Goal: Download file/media

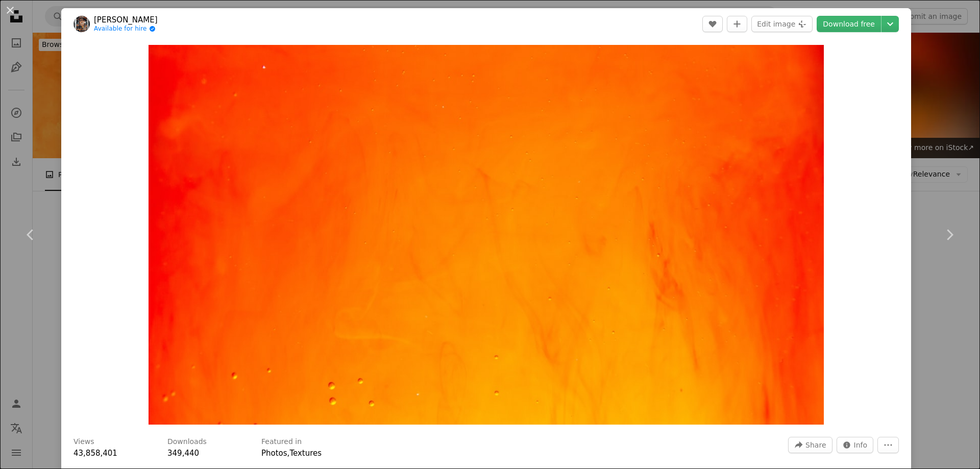
scroll to position [868, 0]
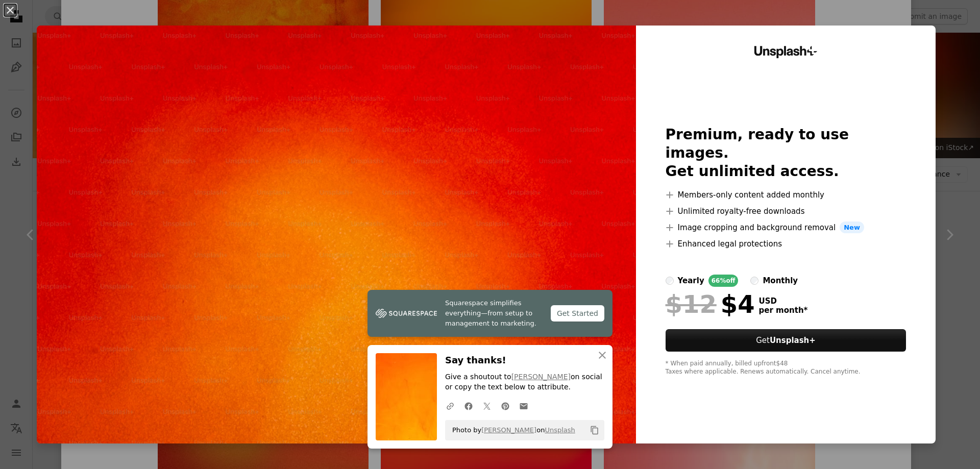
click at [544, 184] on img at bounding box center [336, 235] width 599 height 418
click at [858, 12] on div "An X shape Squarespace simplifies everything—from setup to management to market…" at bounding box center [490, 234] width 980 height 469
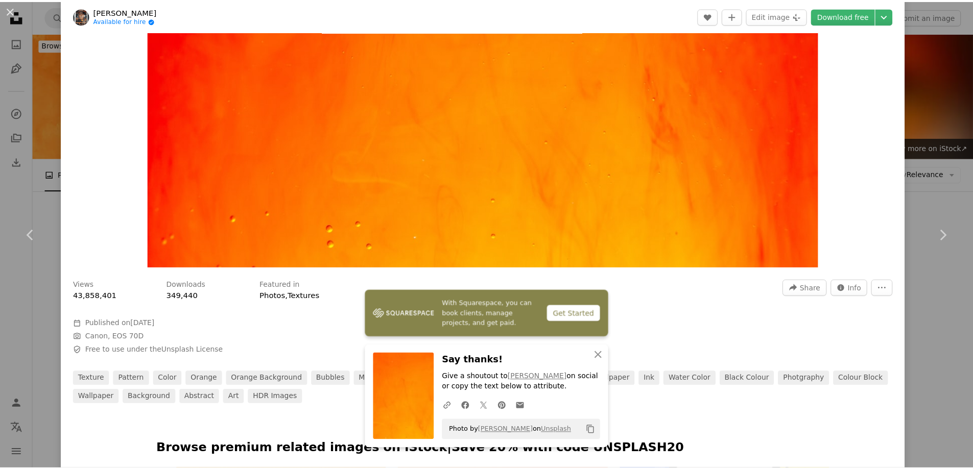
scroll to position [153, 0]
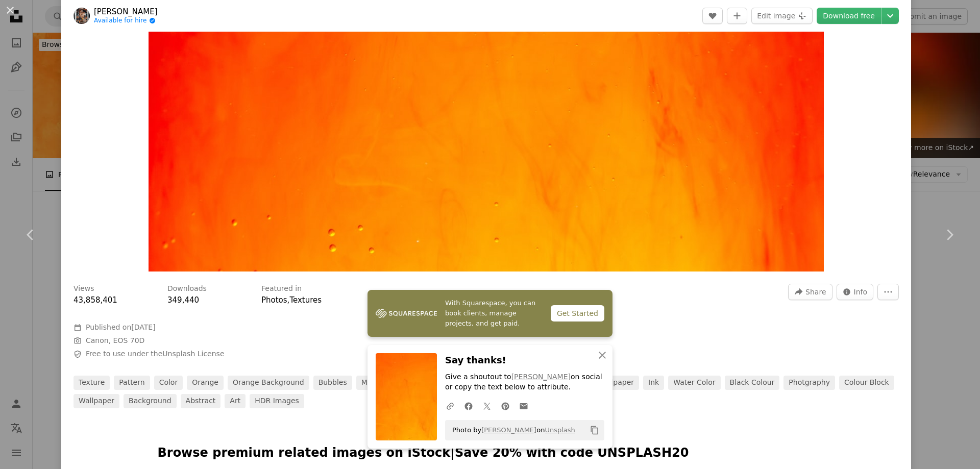
click at [928, 69] on div "An X shape Chevron left Chevron right With Squarespace, you can book clients, m…" at bounding box center [490, 234] width 980 height 469
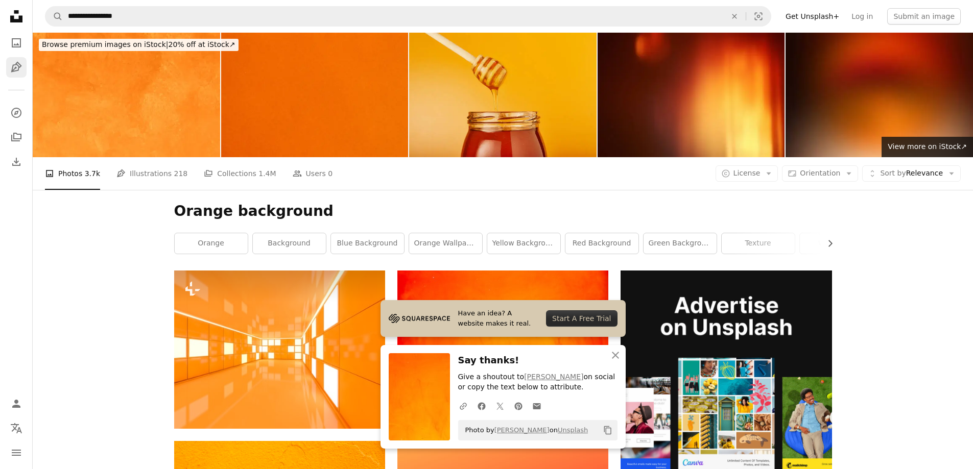
click at [16, 60] on link "Pen Tool" at bounding box center [16, 67] width 20 height 20
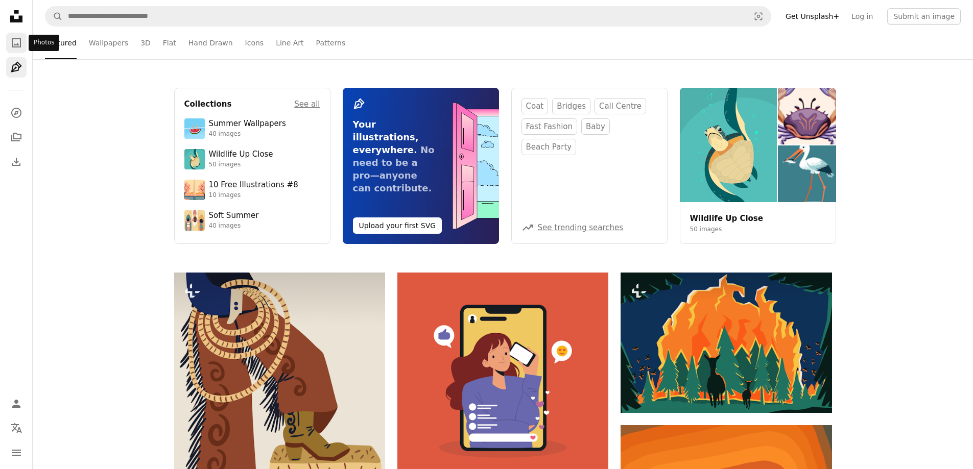
click at [20, 44] on icon "Photos" at bounding box center [16, 42] width 9 height 9
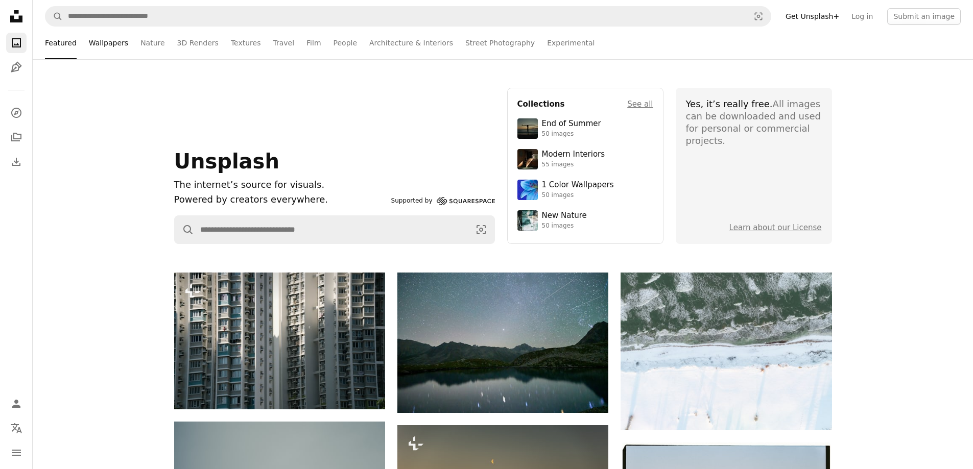
click at [105, 42] on link "Wallpapers" at bounding box center [108, 43] width 39 height 33
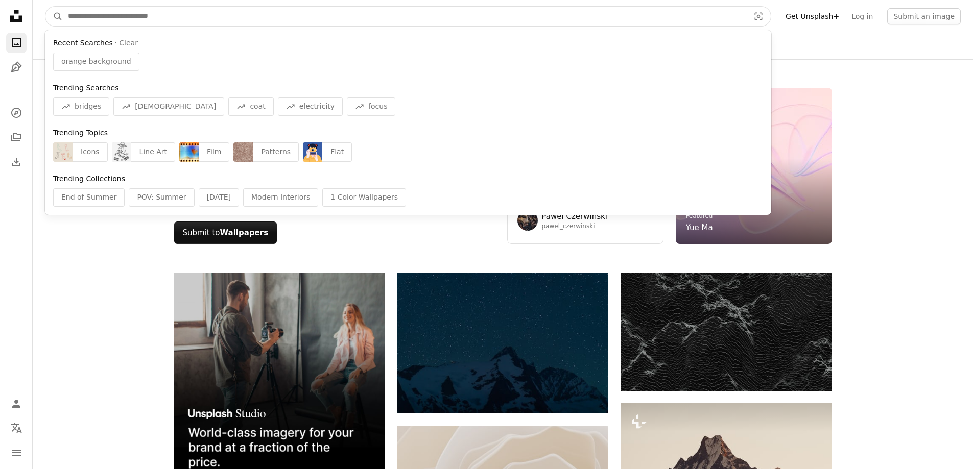
click at [167, 21] on input "Find visuals sitewide" at bounding box center [404, 16] width 683 height 19
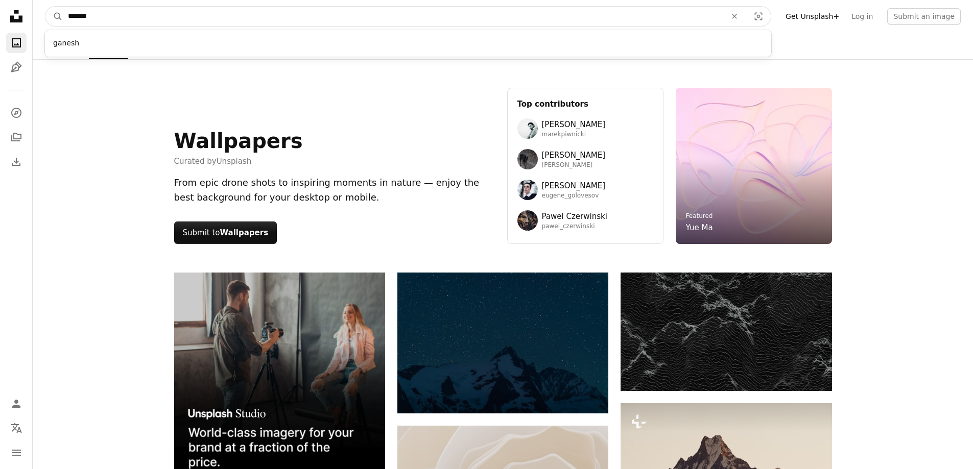
type input "*******"
click at [45, 7] on button "A magnifying glass" at bounding box center [53, 16] width 17 height 19
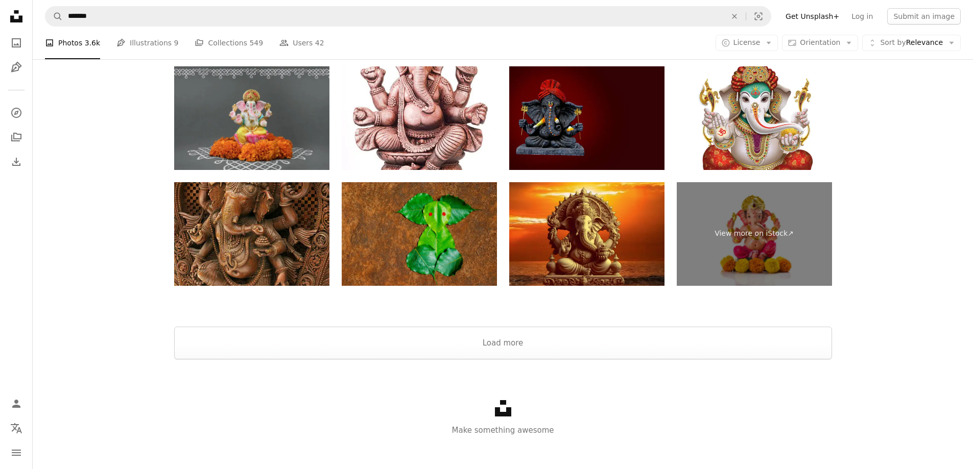
scroll to position [2478, 0]
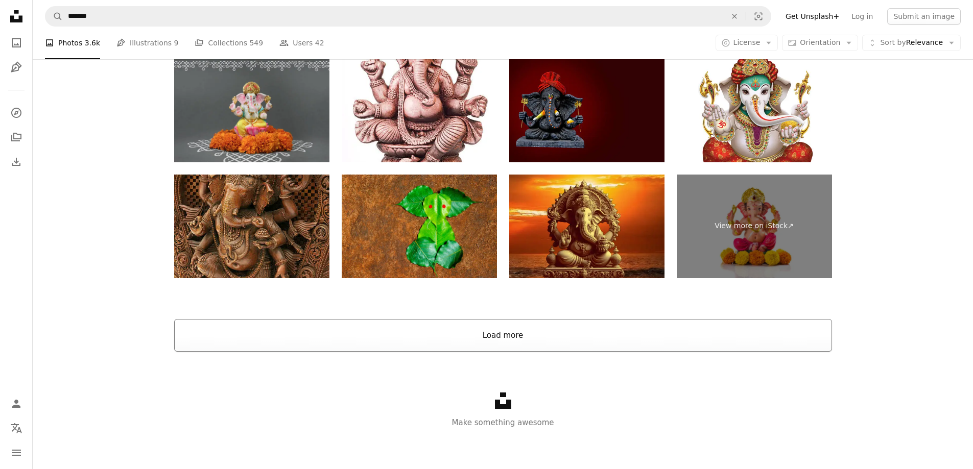
click at [497, 329] on button "Load more" at bounding box center [503, 335] width 658 height 33
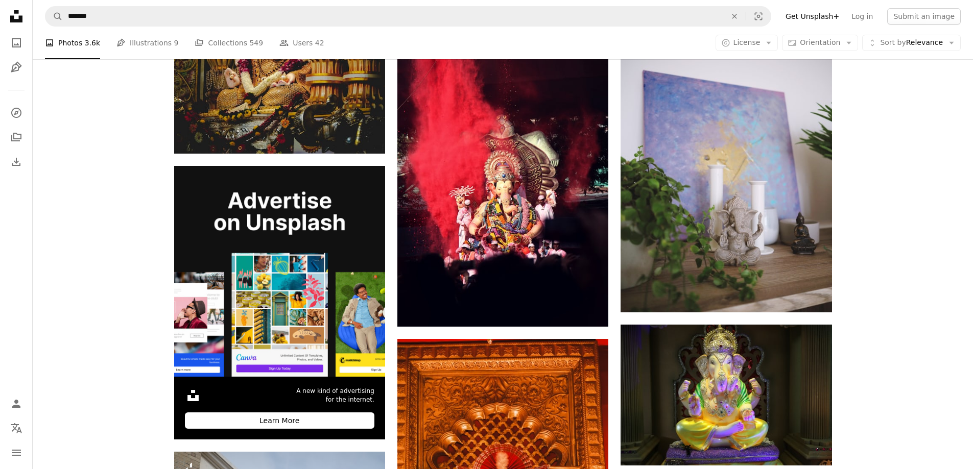
scroll to position [2603, 0]
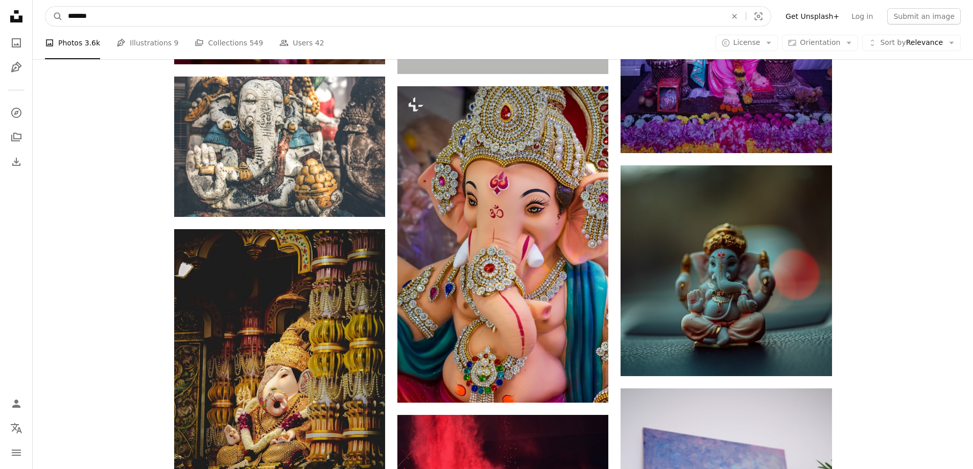
click at [123, 8] on input "*******" at bounding box center [393, 16] width 660 height 19
type input "**********"
click at [45, 7] on button "A magnifying glass" at bounding box center [53, 16] width 17 height 19
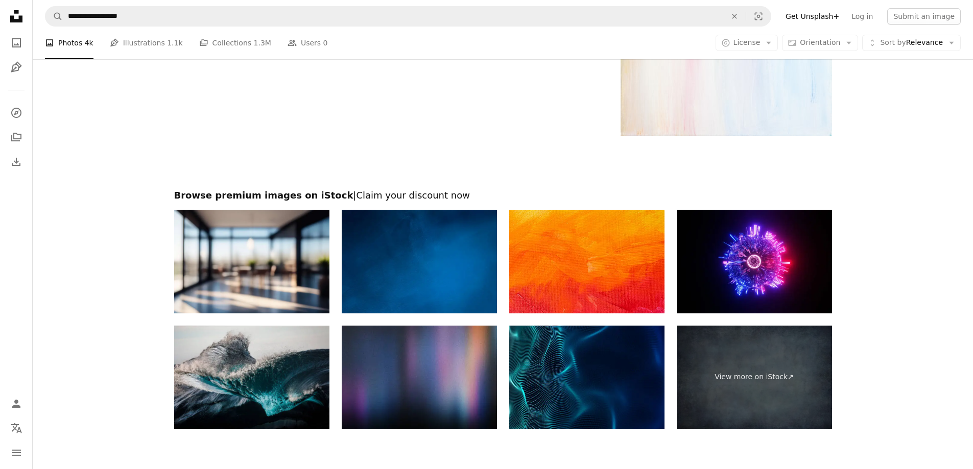
scroll to position [2042, 0]
